Goal: Communication & Community: Participate in discussion

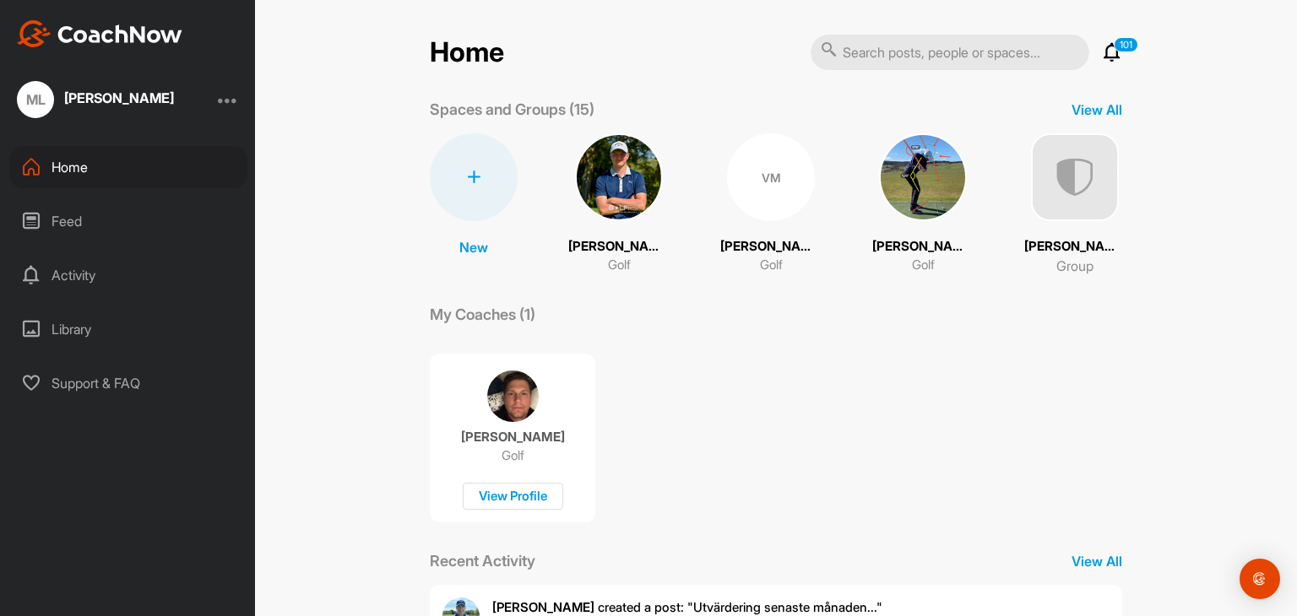
click at [1106, 57] on icon at bounding box center [1112, 52] width 20 height 20
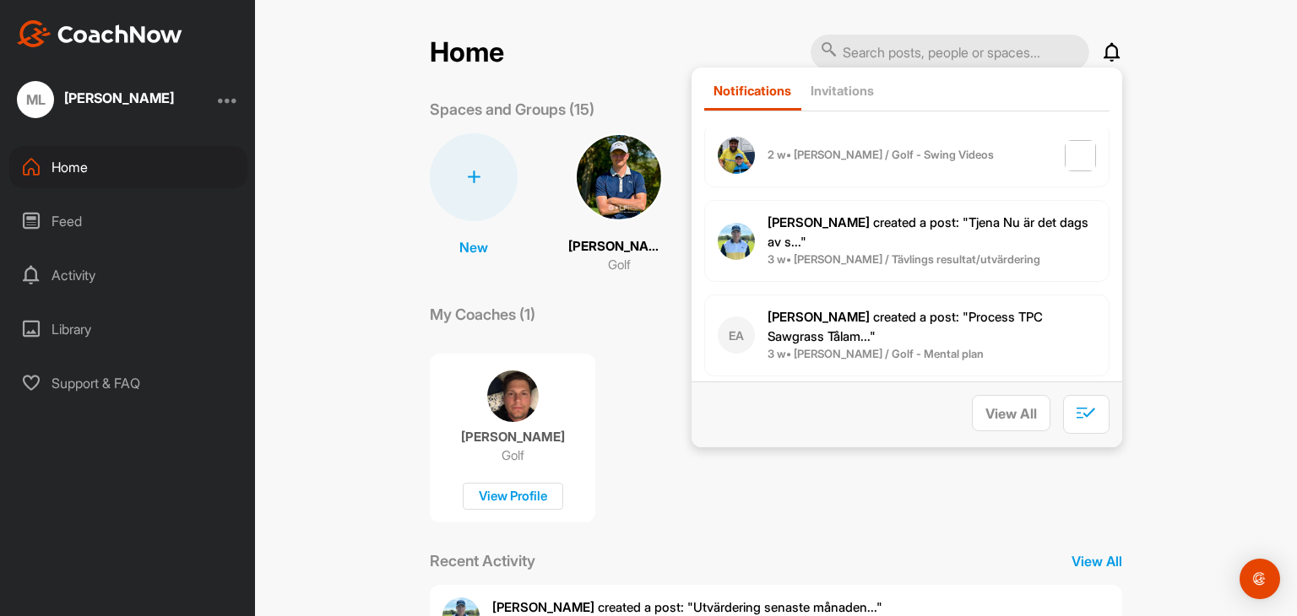
scroll to position [675, 0]
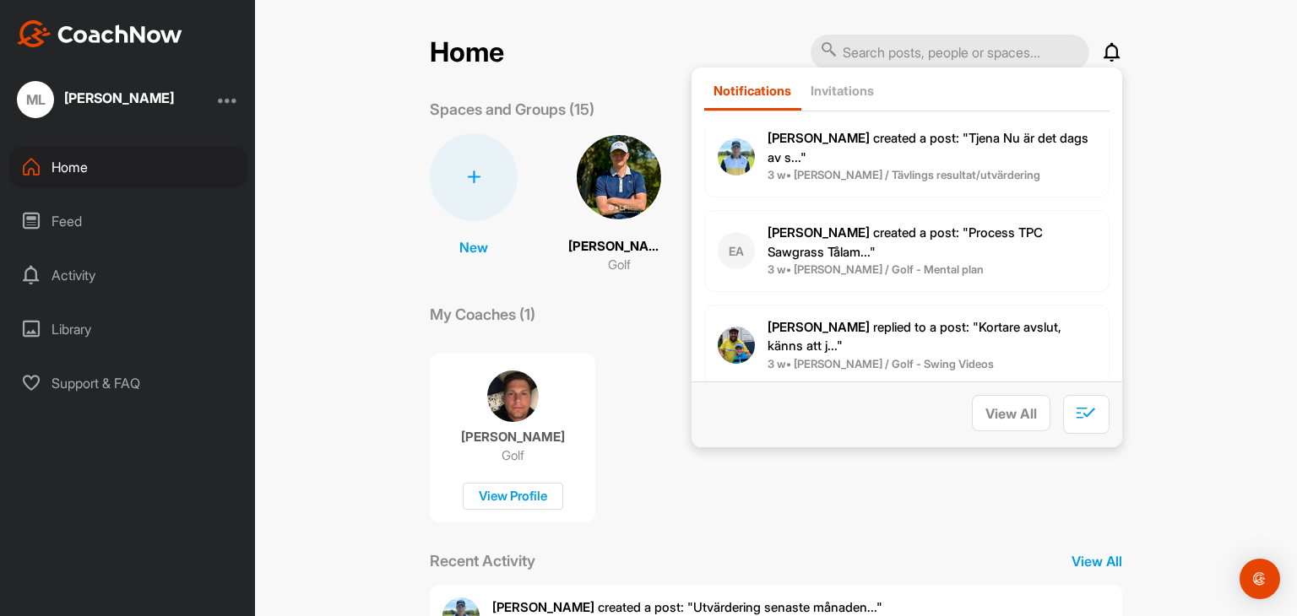
click at [908, 263] on b "3 w • [PERSON_NAME] / Golf - Mental plan" at bounding box center [875, 270] width 216 height 14
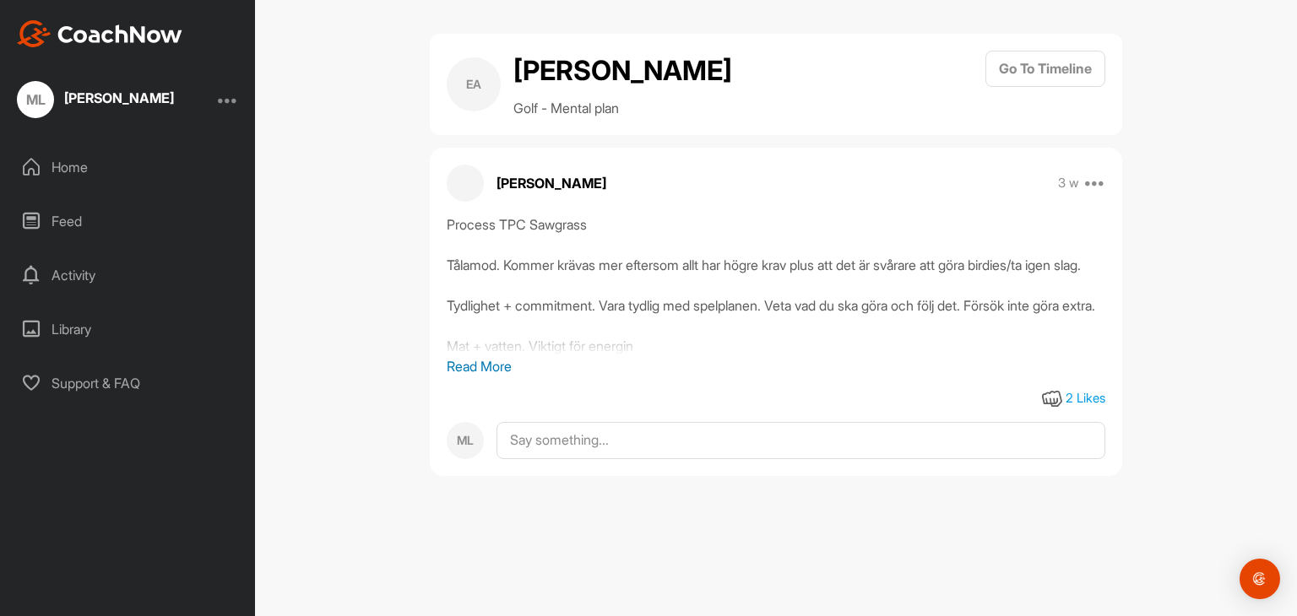
click at [503, 377] on p "Read More" at bounding box center [776, 366] width 658 height 20
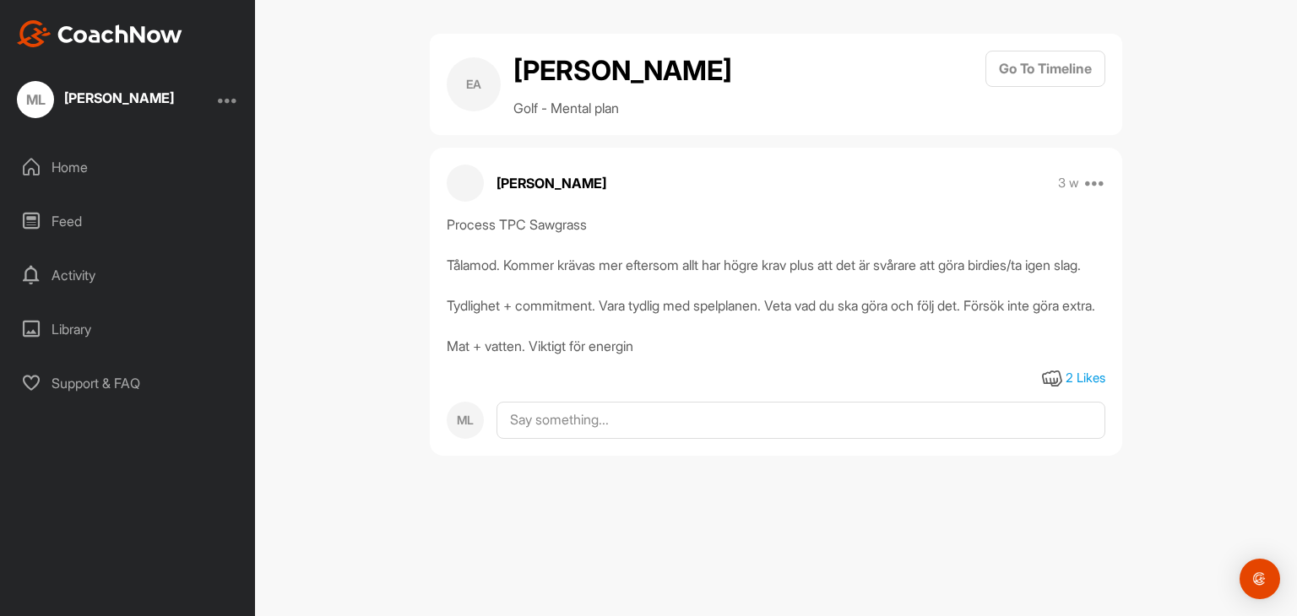
click at [1081, 388] on div "2 Likes" at bounding box center [1085, 378] width 40 height 19
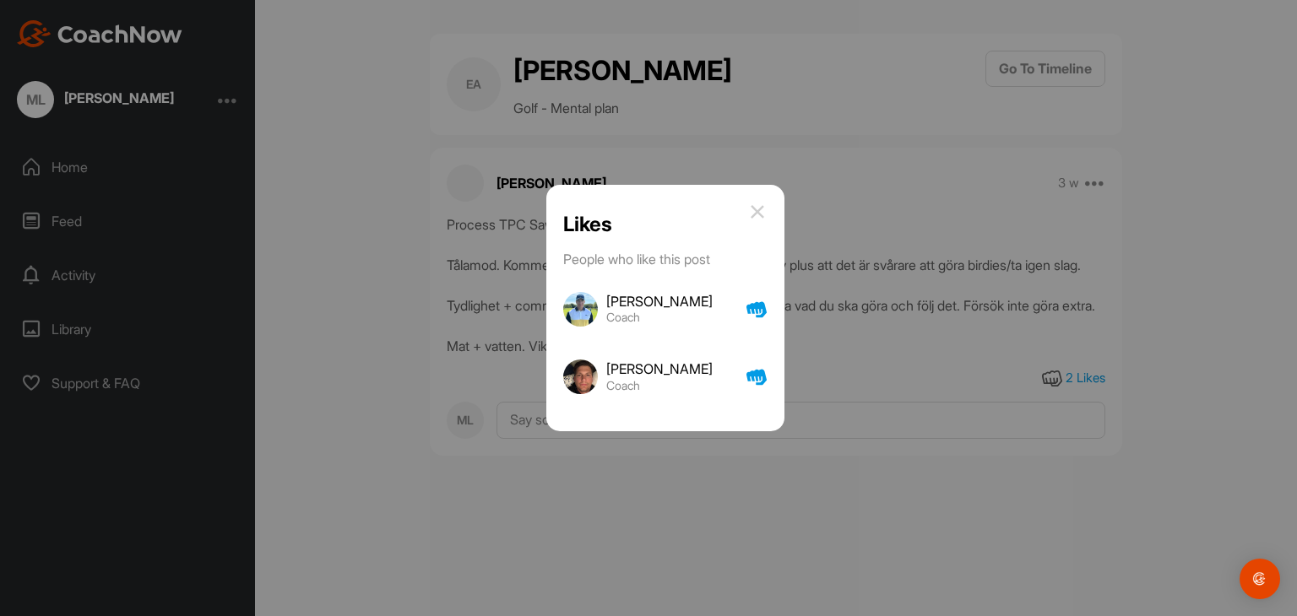
click at [767, 207] on img at bounding box center [757, 212] width 20 height 20
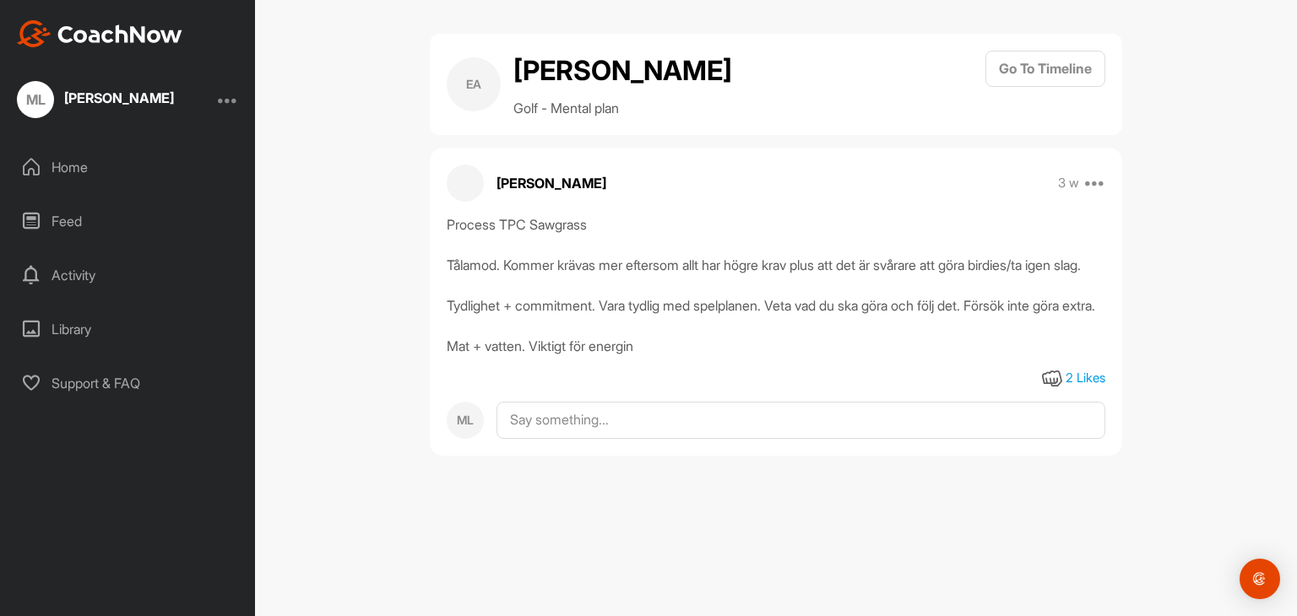
click at [650, 67] on h2 "[PERSON_NAME]" at bounding box center [622, 71] width 219 height 41
click at [1036, 60] on button "Go To Timeline" at bounding box center [1045, 69] width 120 height 36
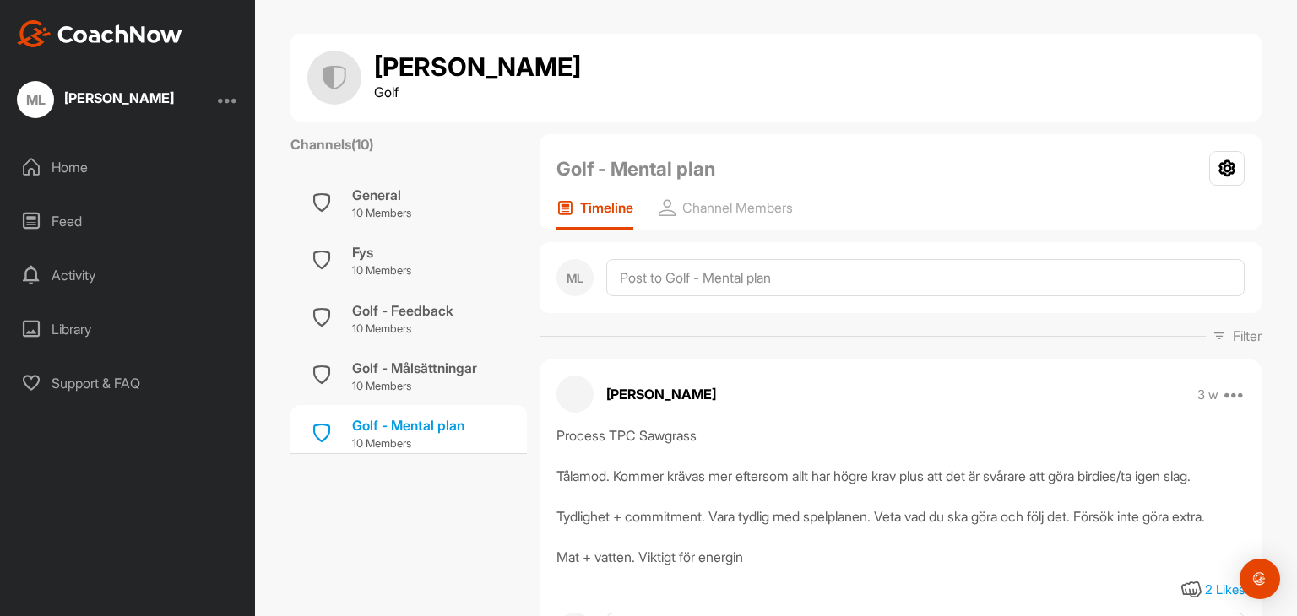
click at [94, 163] on div "Home" at bounding box center [128, 167] width 238 height 42
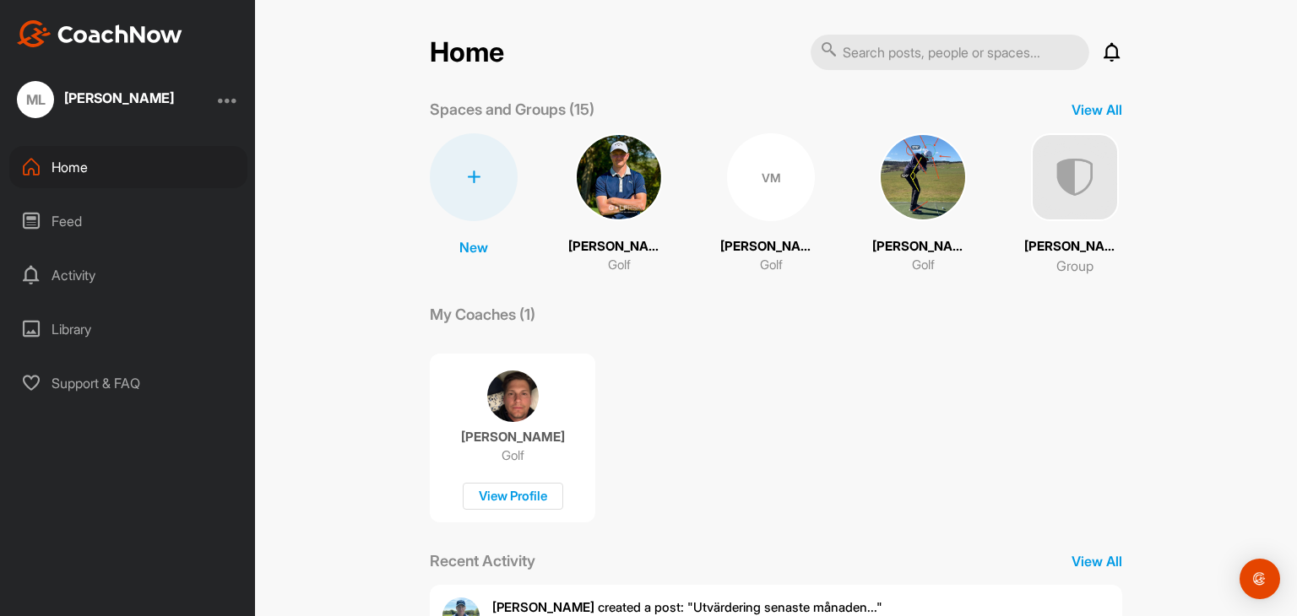
click at [1086, 203] on img at bounding box center [1075, 177] width 88 height 88
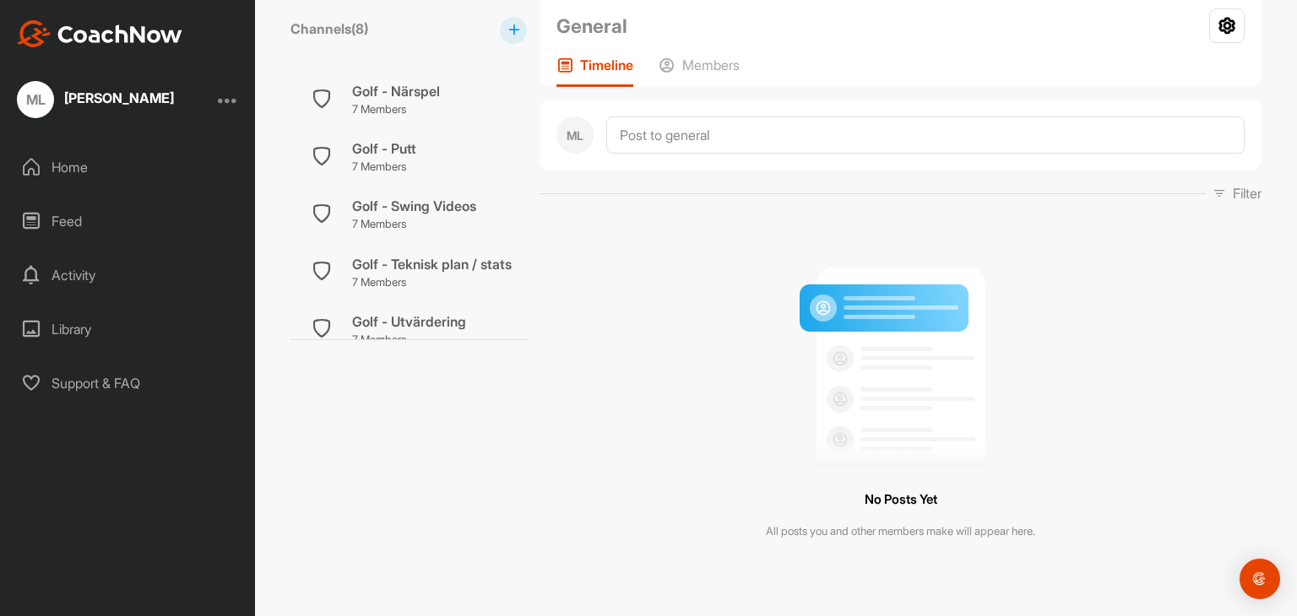
scroll to position [249, 0]
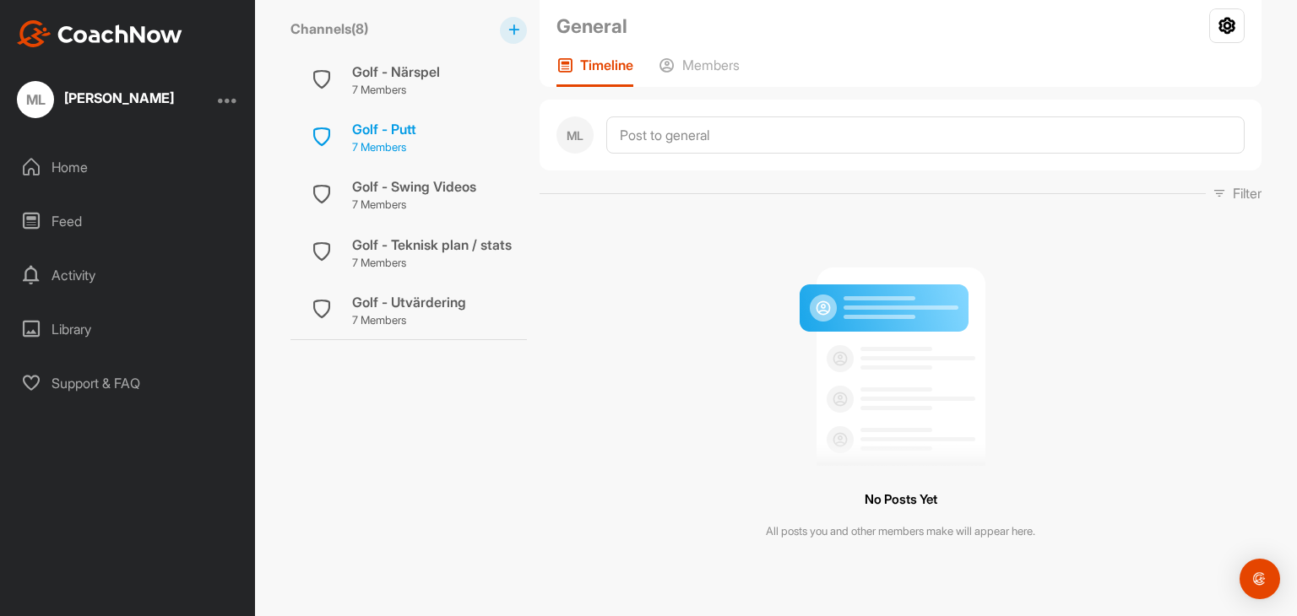
click at [432, 143] on div "Golf - Putt 7 Members" at bounding box center [408, 137] width 236 height 57
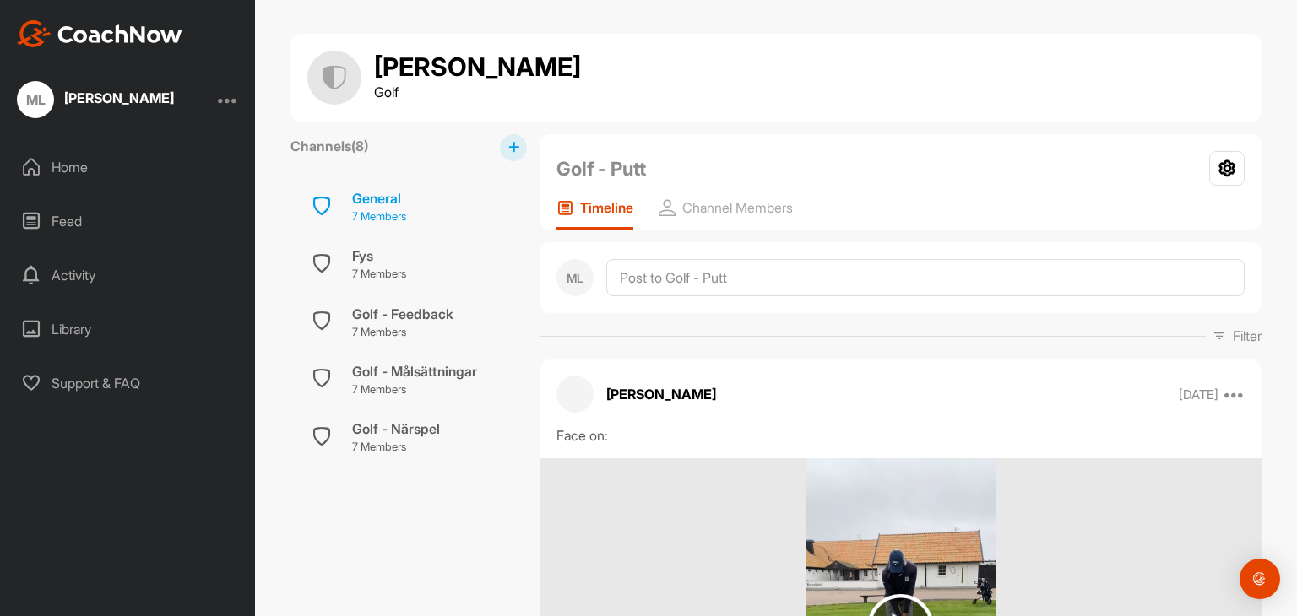
click at [372, 197] on div "General" at bounding box center [379, 198] width 54 height 20
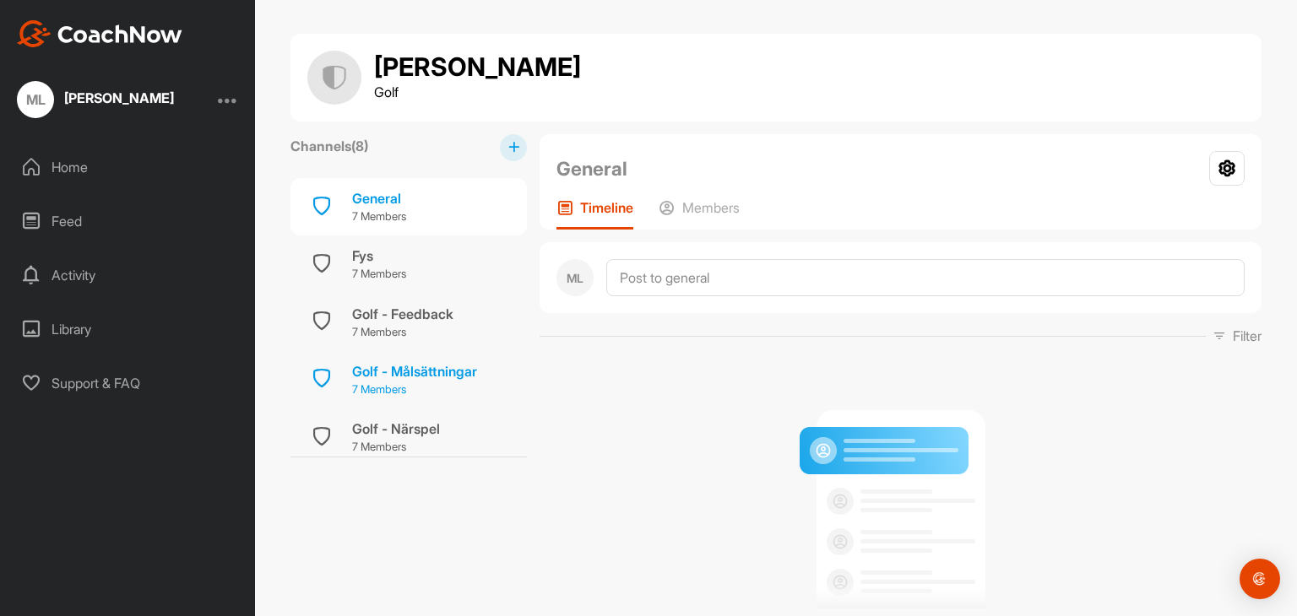
click at [452, 373] on div "Golf - Målsättningar" at bounding box center [414, 371] width 125 height 20
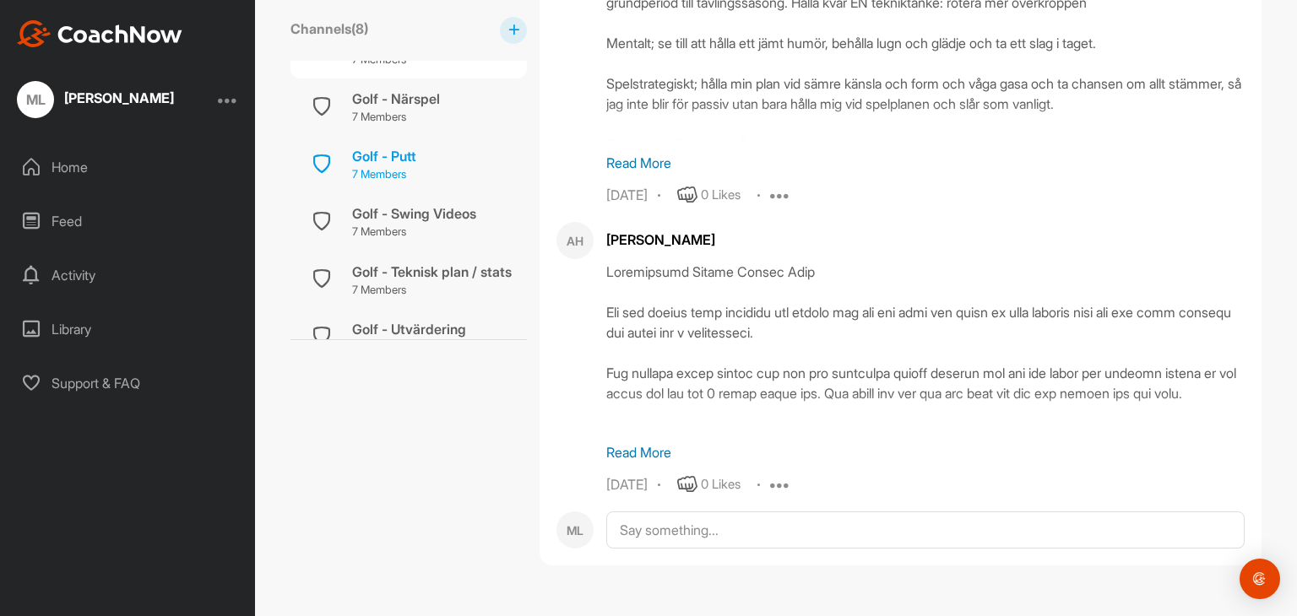
scroll to position [236, 0]
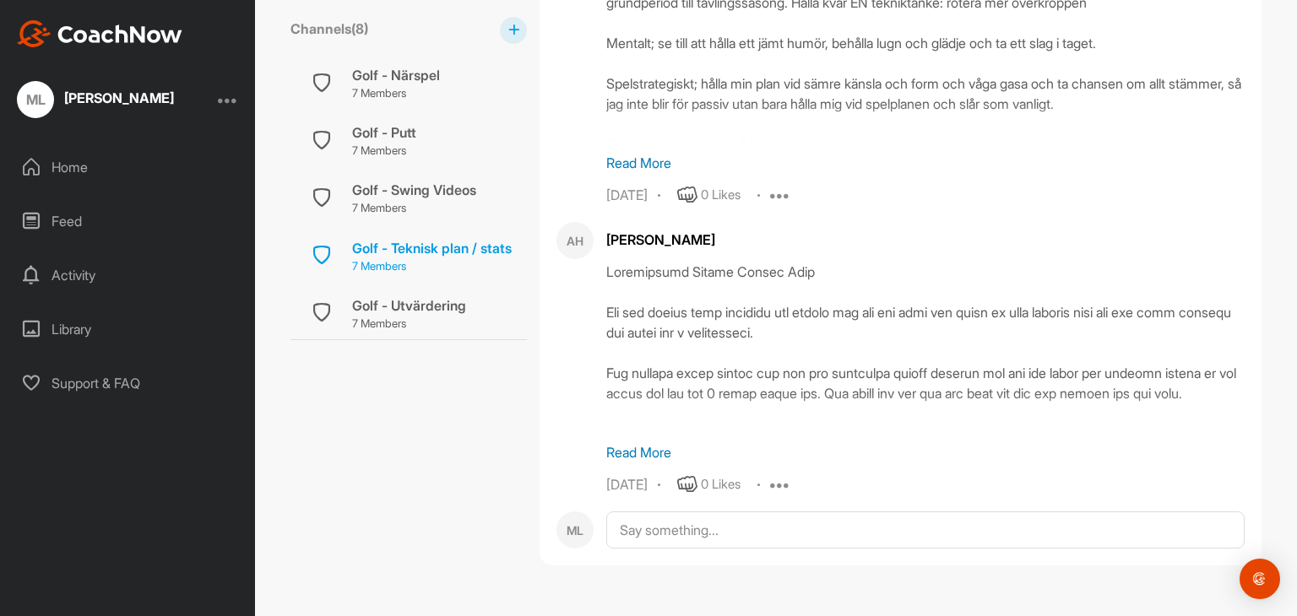
click at [413, 258] on p "7 Members" at bounding box center [432, 266] width 160 height 17
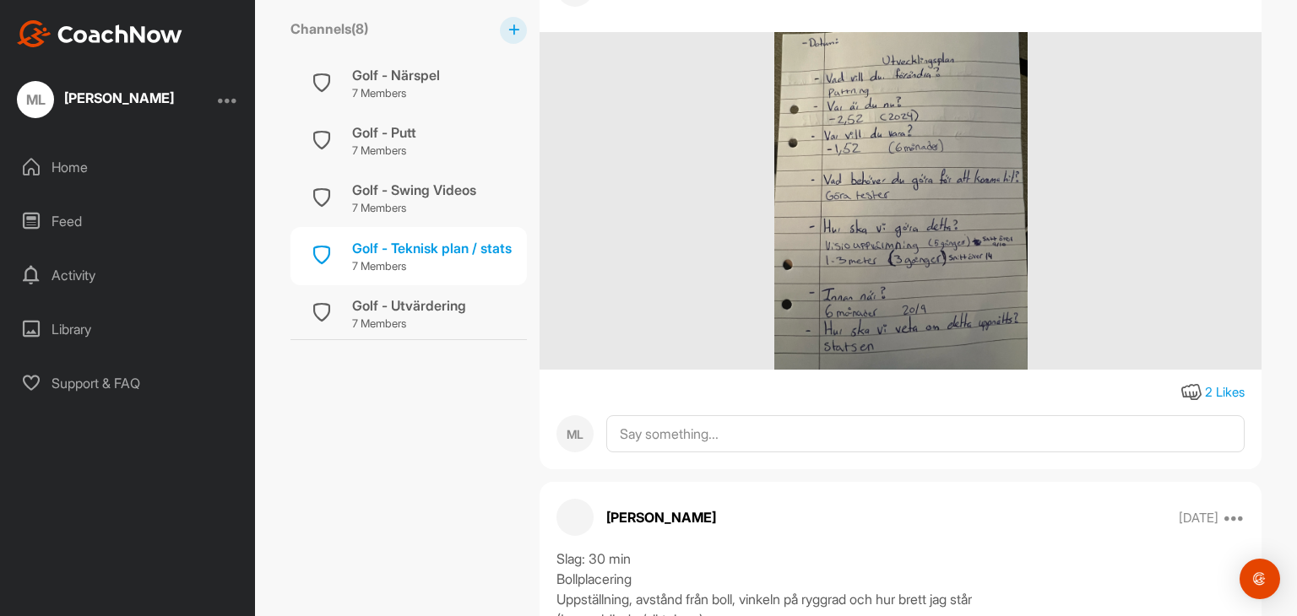
scroll to position [844, 0]
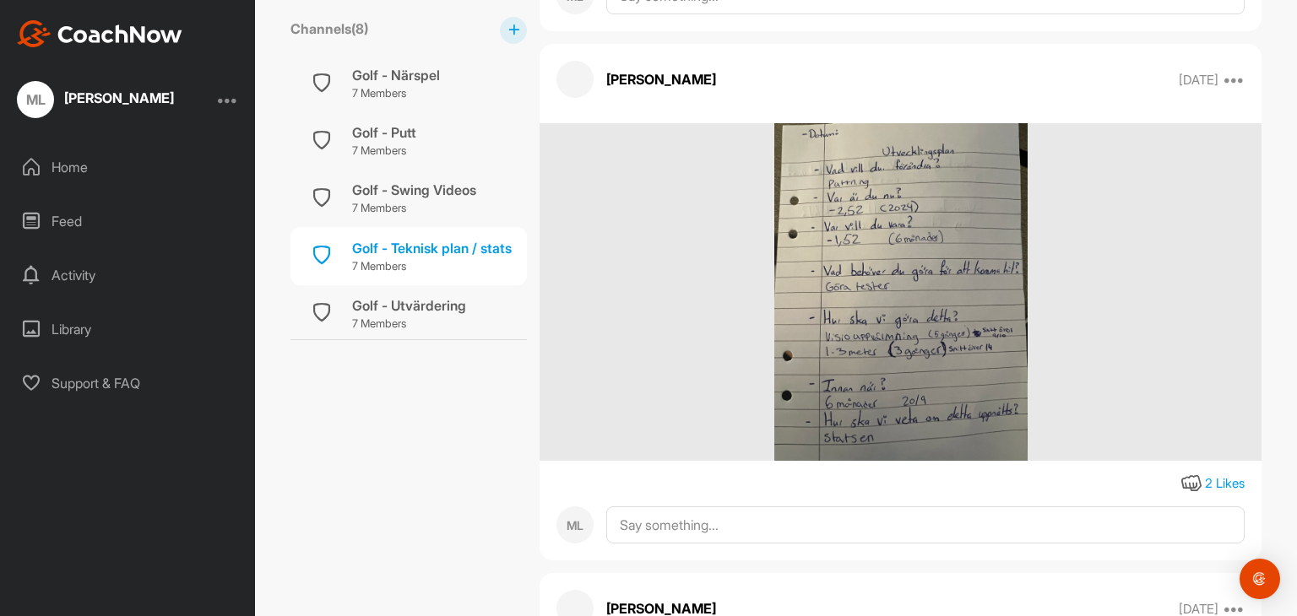
click at [916, 336] on img at bounding box center [900, 292] width 253 height 338
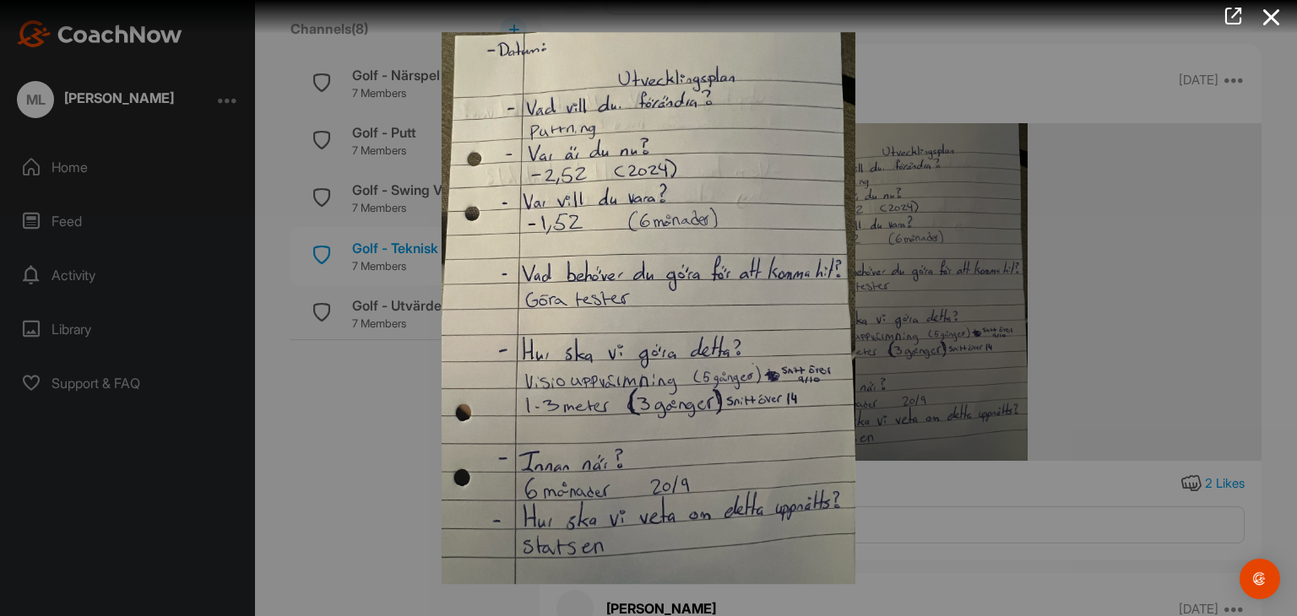
click at [1141, 130] on div at bounding box center [648, 308] width 1297 height 616
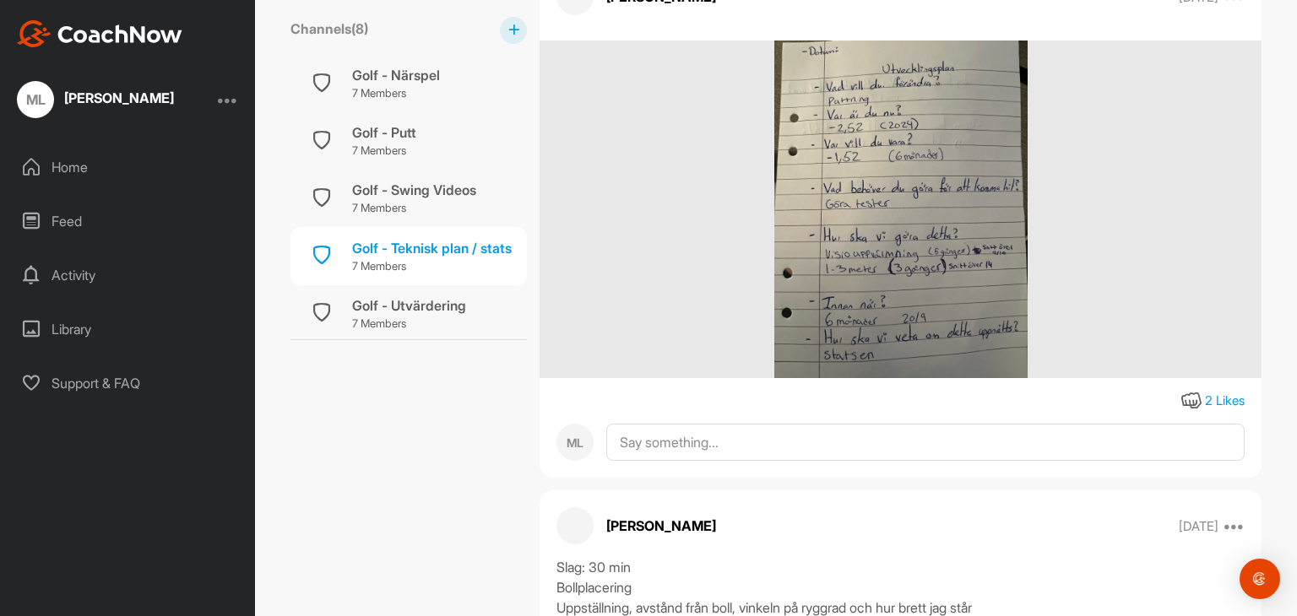
scroll to position [1013, 0]
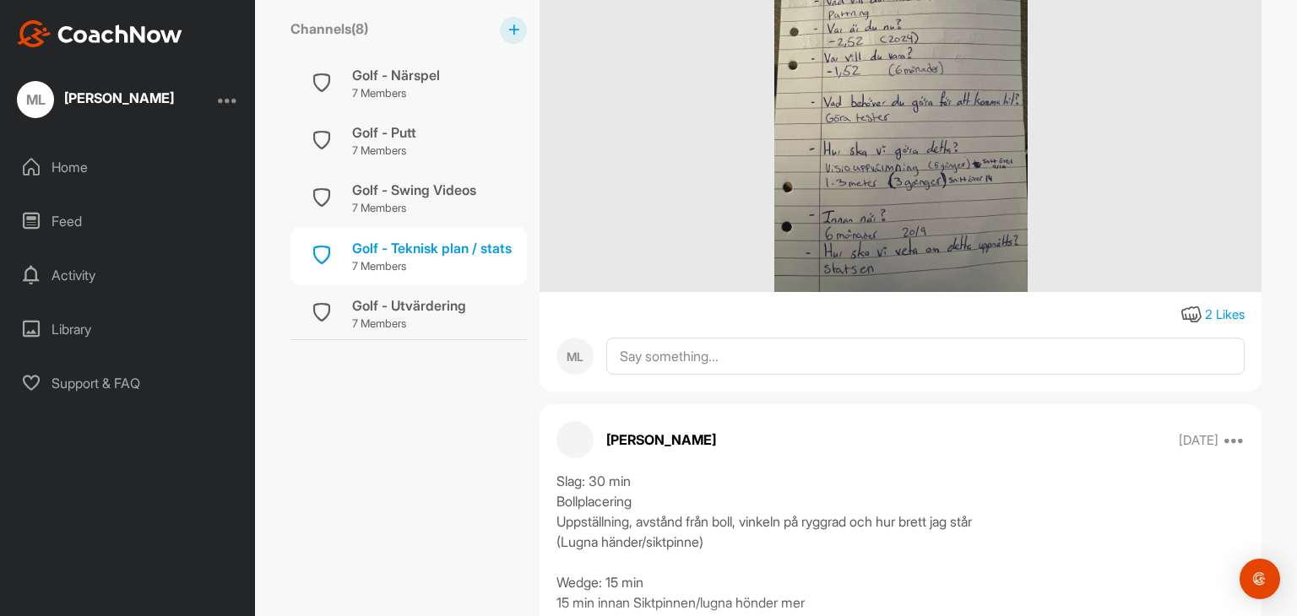
click at [1222, 325] on div "2 Likes" at bounding box center [1225, 315] width 40 height 19
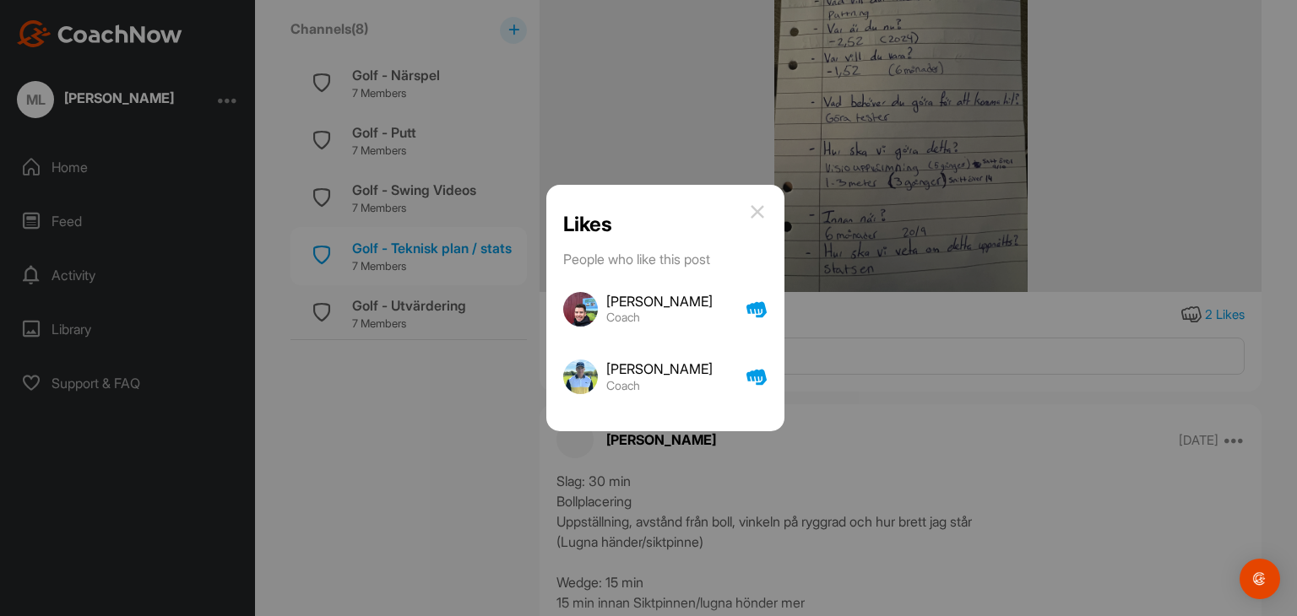
click at [767, 214] on img at bounding box center [757, 212] width 20 height 20
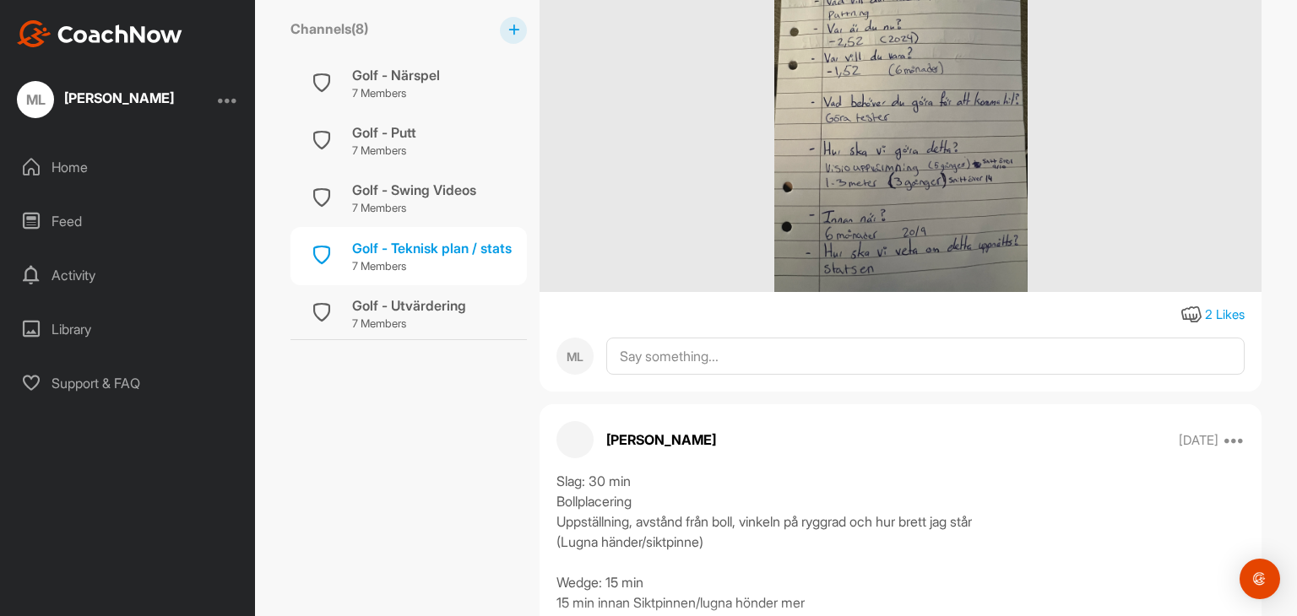
click at [787, 214] on img at bounding box center [900, 123] width 253 height 338
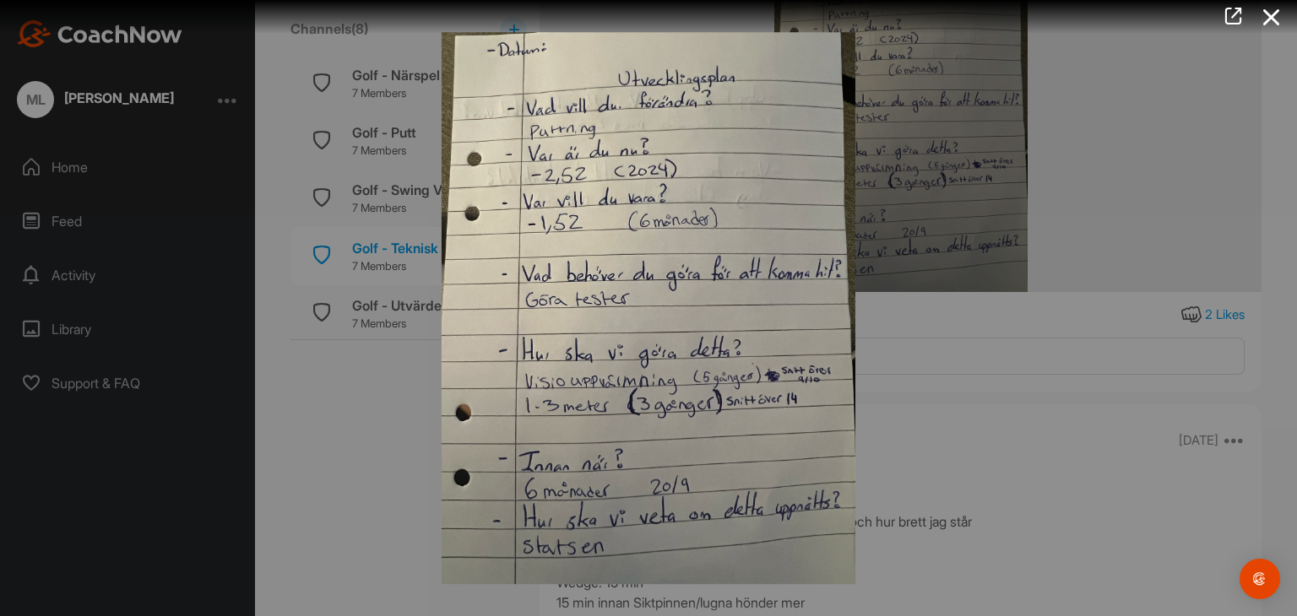
click at [928, 230] on div at bounding box center [648, 308] width 1297 height 616
